Goal: Download file/media

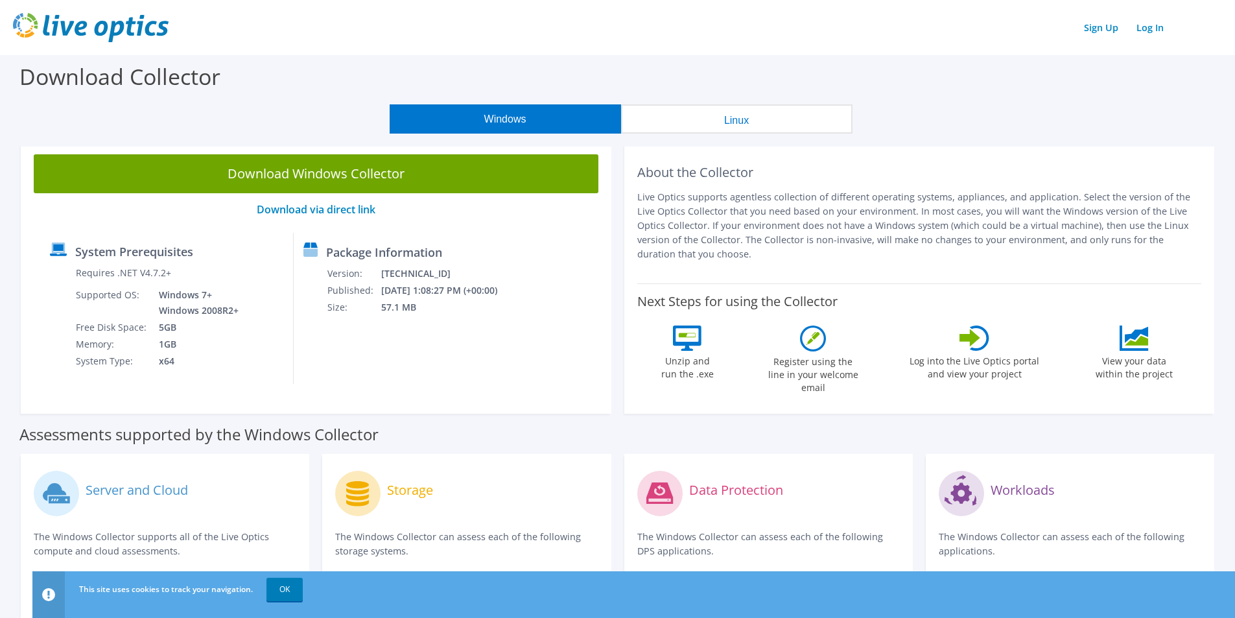
click at [514, 114] on button "Windows" at bounding box center [505, 118] width 231 height 29
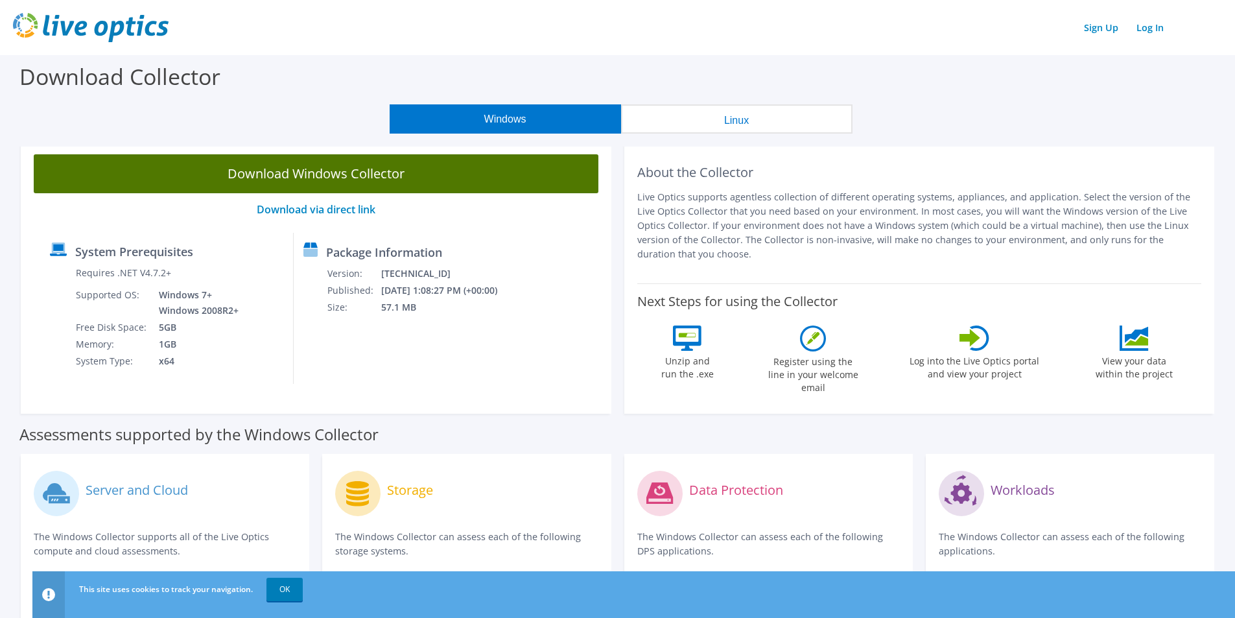
click at [453, 176] on link "Download Windows Collector" at bounding box center [316, 173] width 565 height 39
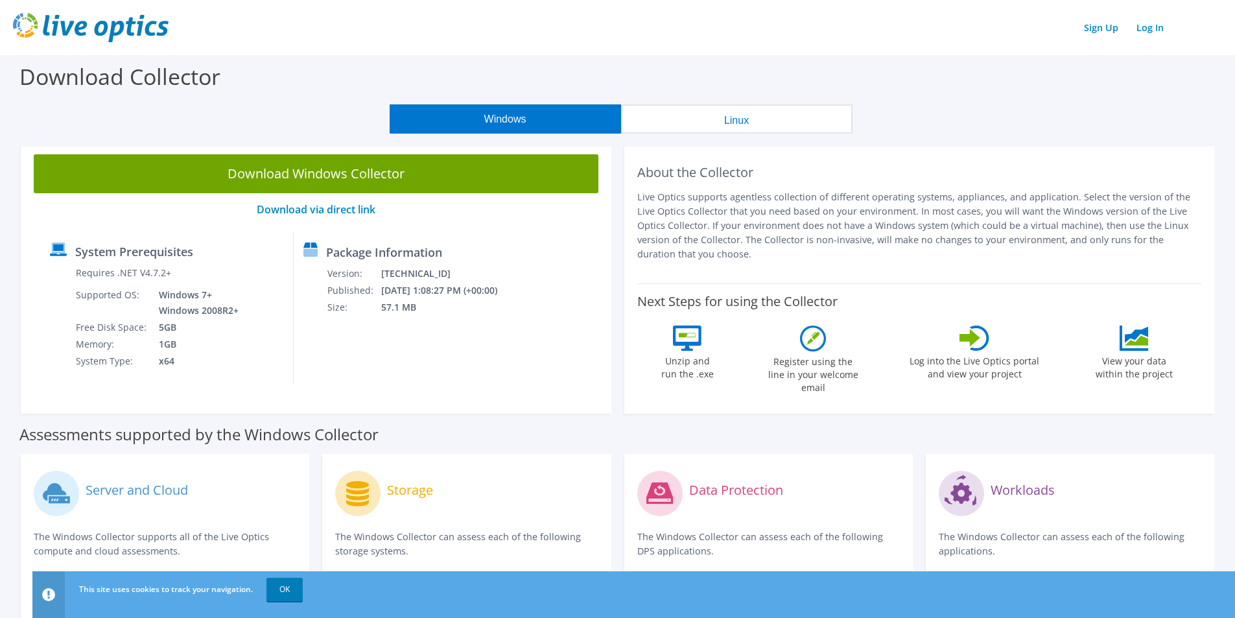
click at [207, 517] on div "Server and Cloud The Windows Collector supports all of the Live Optics compute …" at bounding box center [165, 524] width 263 height 115
click at [285, 590] on link "OK" at bounding box center [284, 589] width 36 height 23
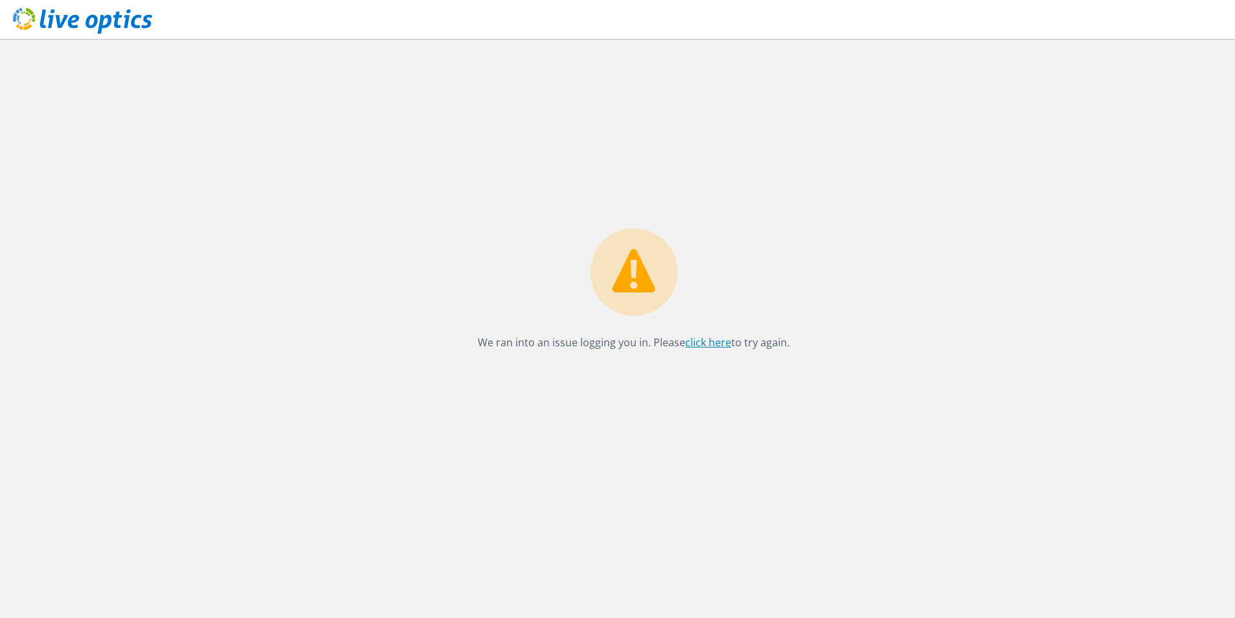
click at [701, 342] on link "click here" at bounding box center [708, 342] width 46 height 14
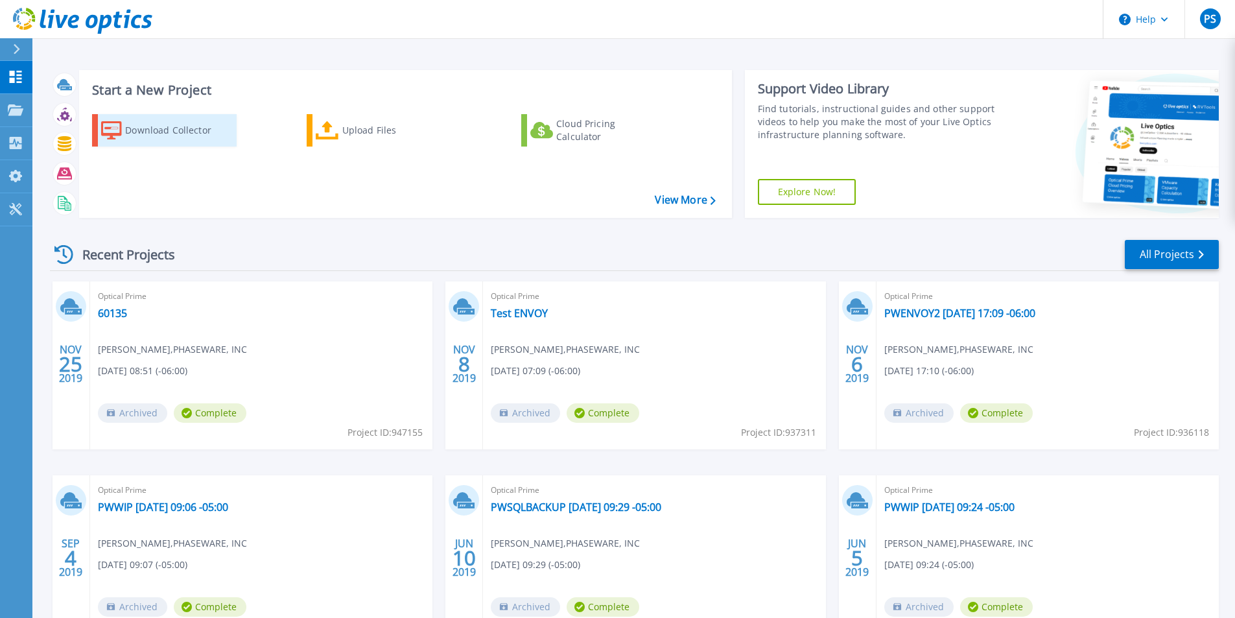
click at [140, 129] on div "Download Collector" at bounding box center [177, 130] width 104 height 26
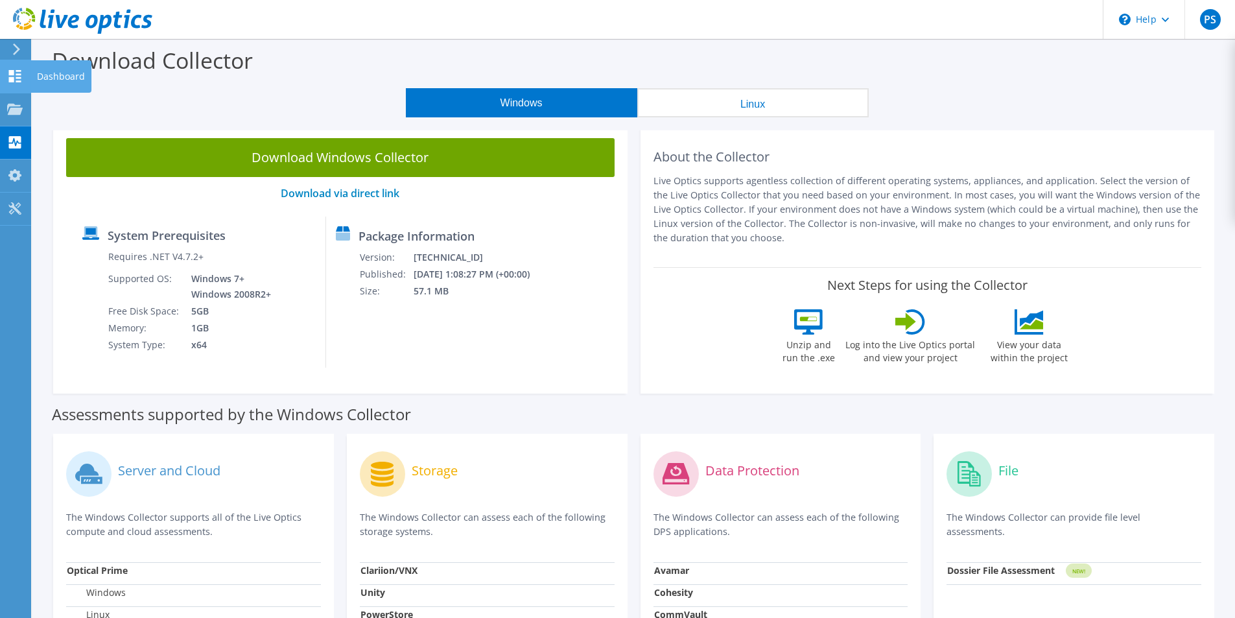
click at [13, 72] on use at bounding box center [15, 76] width 12 height 12
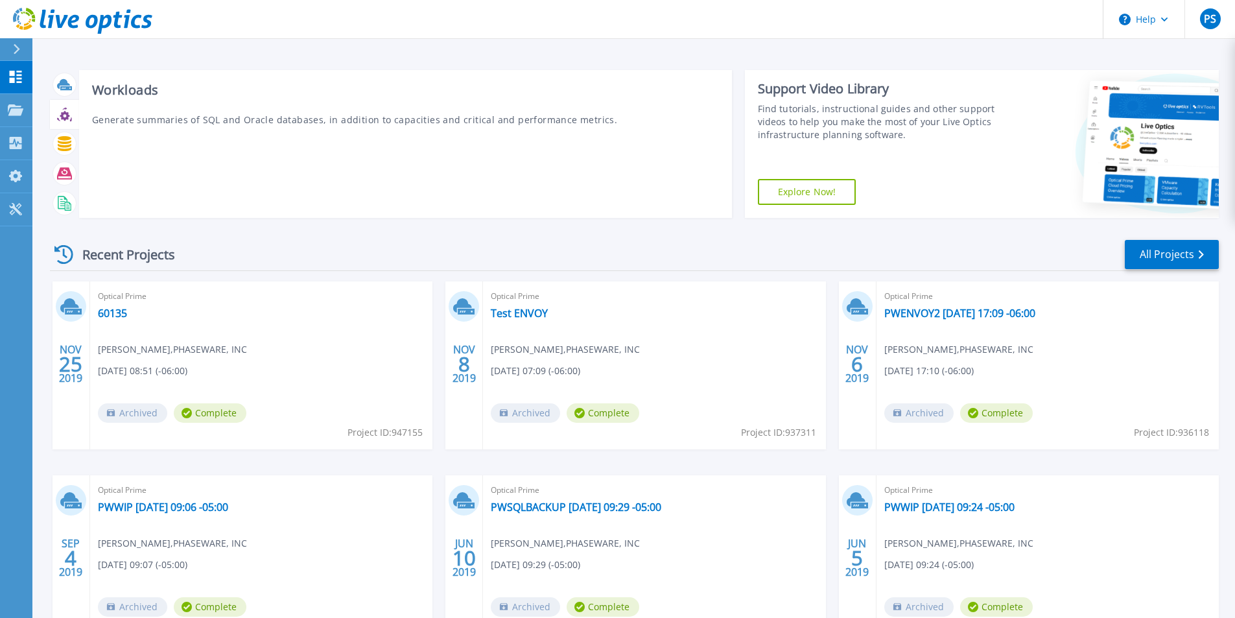
click at [60, 121] on icon at bounding box center [64, 114] width 15 height 15
click at [65, 113] on icon at bounding box center [65, 116] width 10 height 10
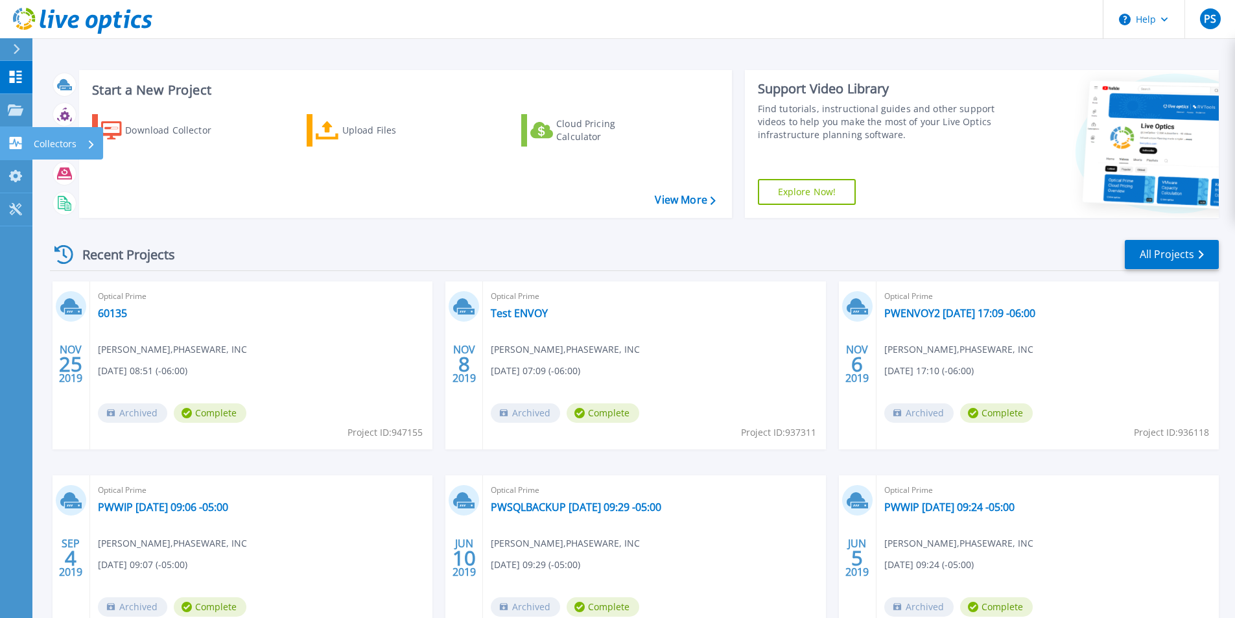
click at [72, 145] on p "Collectors" at bounding box center [55, 144] width 43 height 34
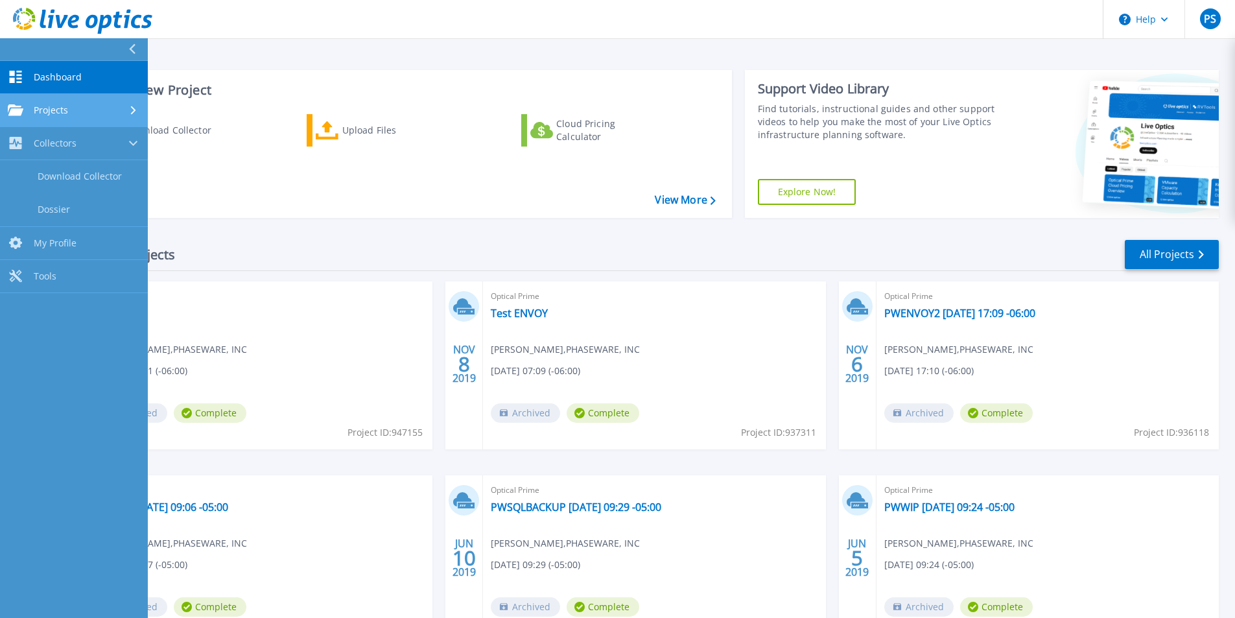
click at [89, 110] on div "Projects" at bounding box center [74, 110] width 132 height 12
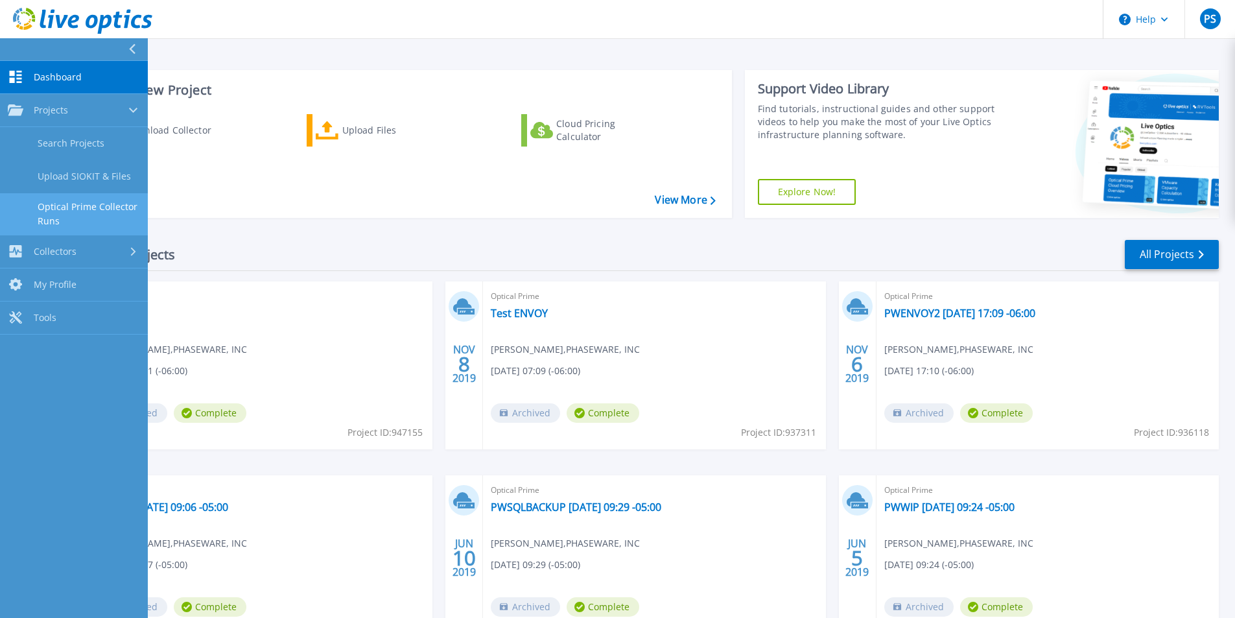
click at [79, 214] on link "Optical Prime Collector Runs" at bounding box center [74, 213] width 148 height 41
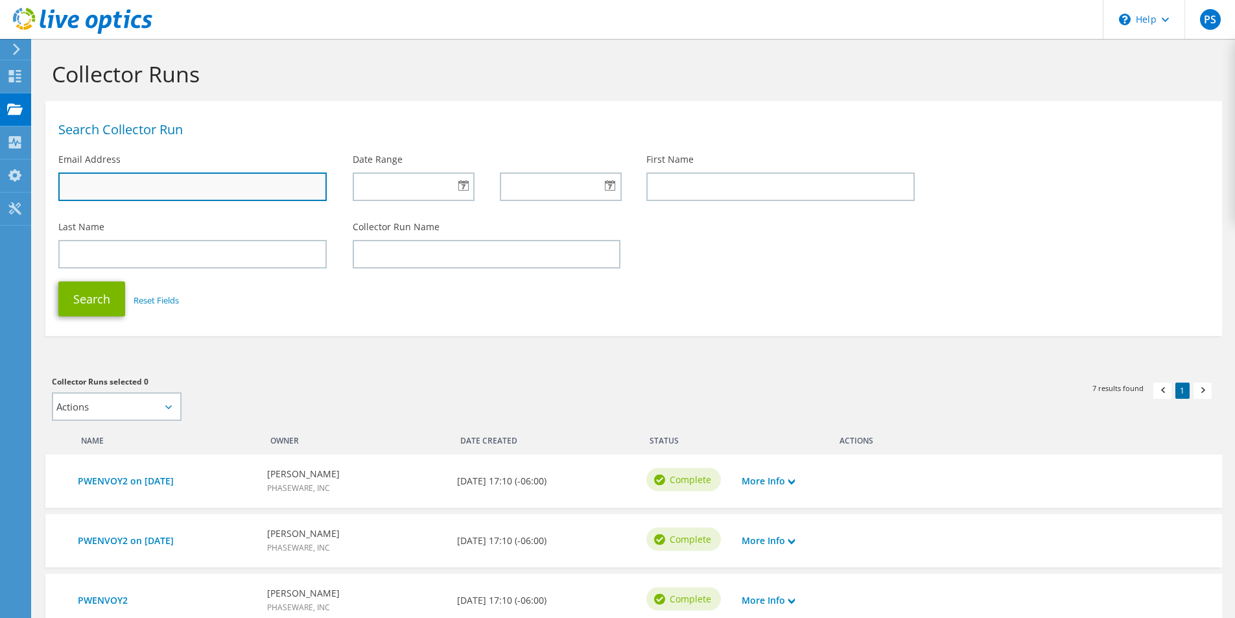
click at [97, 185] on input "text" at bounding box center [192, 186] width 268 height 29
click at [16, 72] on icon at bounding box center [15, 76] width 16 height 12
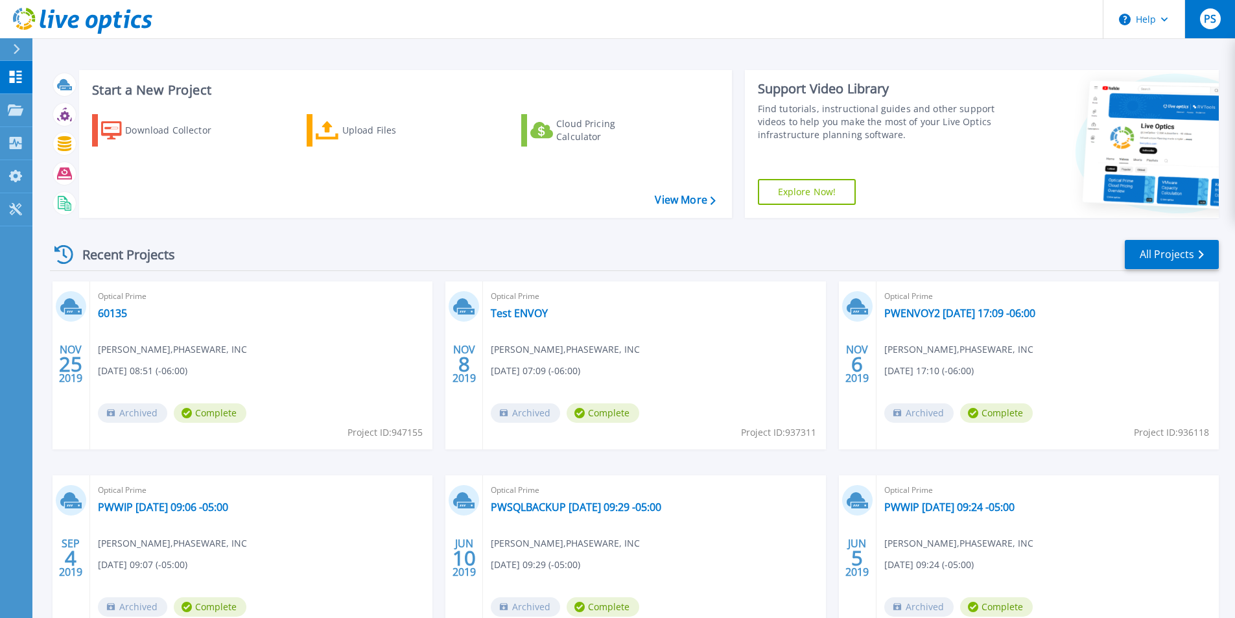
click at [1211, 18] on span "PS" at bounding box center [1210, 19] width 12 height 10
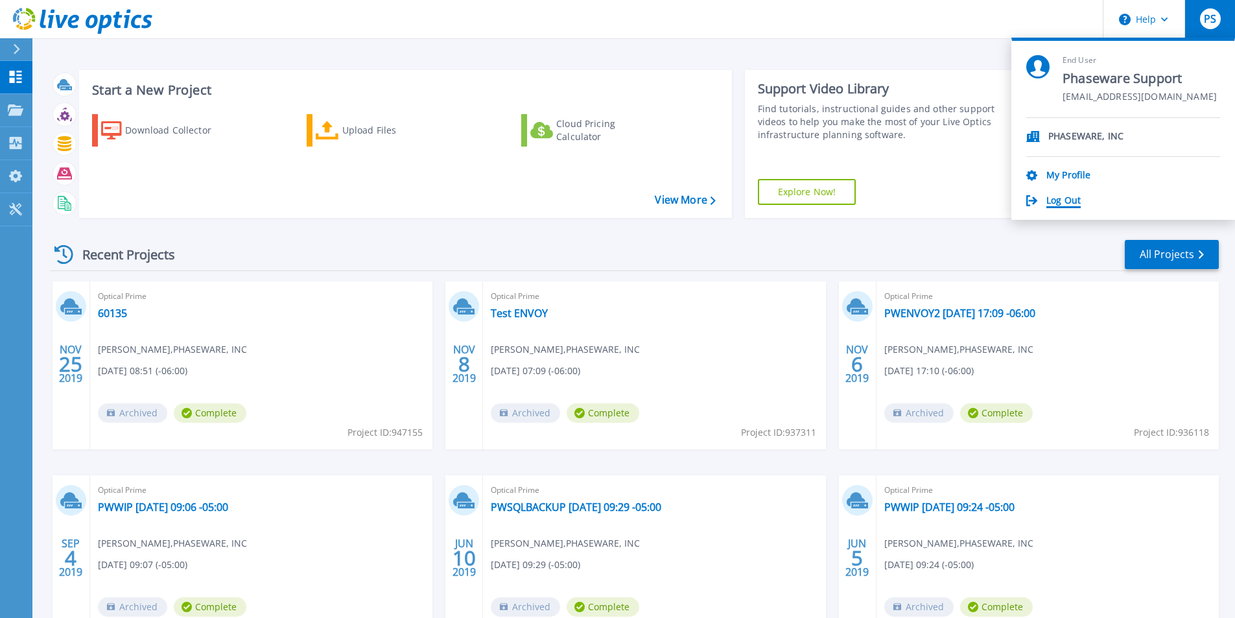
click at [1057, 205] on link "Log Out" at bounding box center [1063, 201] width 34 height 12
